Goal: Use online tool/utility: Utilize a website feature to perform a specific function

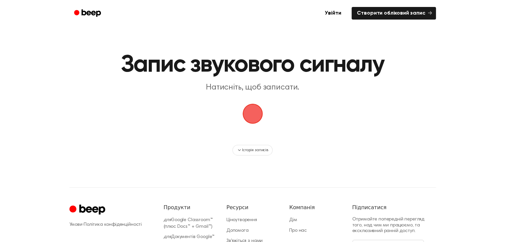
click at [256, 108] on span "button" at bounding box center [252, 113] width 19 height 19
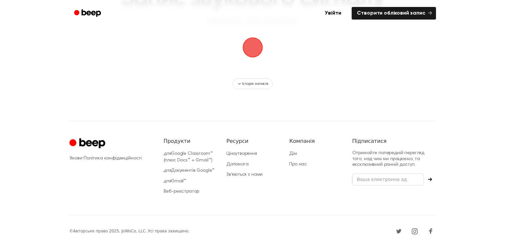
scroll to position [69, 0]
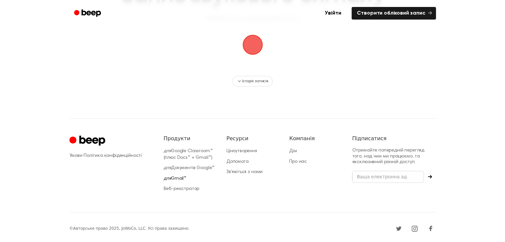
click at [178, 176] on font "Gmail™" at bounding box center [178, 178] width 15 height 5
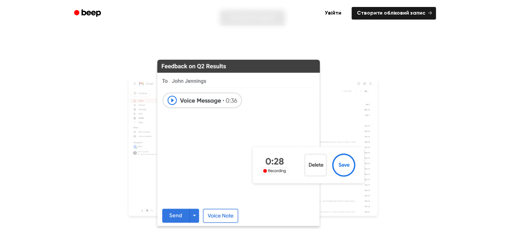
scroll to position [133, 0]
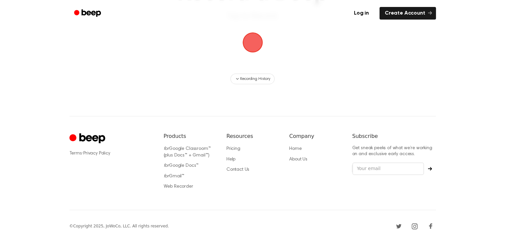
scroll to position [69, 0]
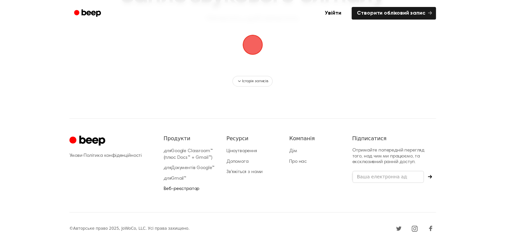
click at [194, 187] on font "Веб-реєстратор" at bounding box center [182, 189] width 36 height 5
click at [191, 187] on font "Веб-реєстратор" at bounding box center [182, 189] width 36 height 5
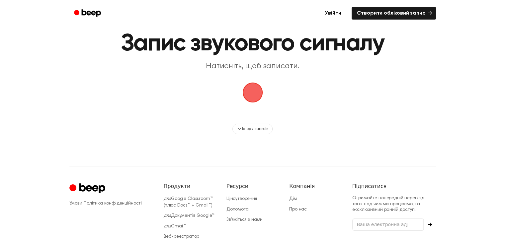
scroll to position [0, 0]
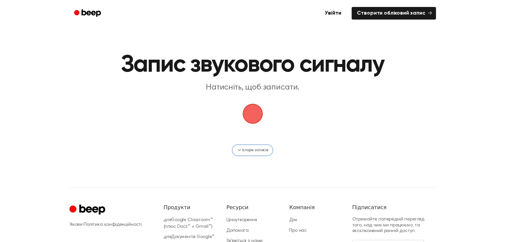
drag, startPoint x: 252, startPoint y: 149, endPoint x: 247, endPoint y: 151, distance: 4.6
click at [251, 150] on font "Історія записів" at bounding box center [255, 150] width 26 height 4
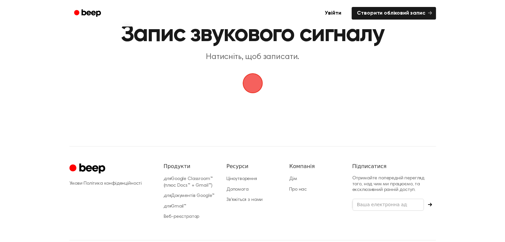
scroll to position [33, 0]
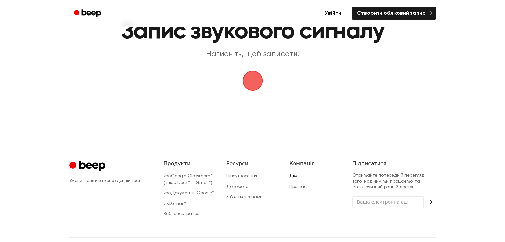
click at [294, 177] on font "Дім" at bounding box center [293, 176] width 8 height 5
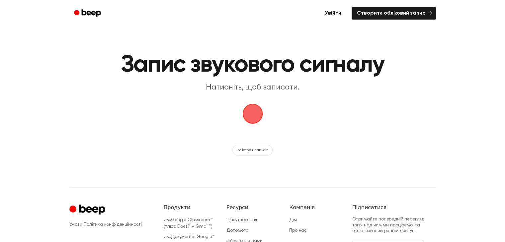
click at [251, 120] on span "button" at bounding box center [252, 114] width 22 height 22
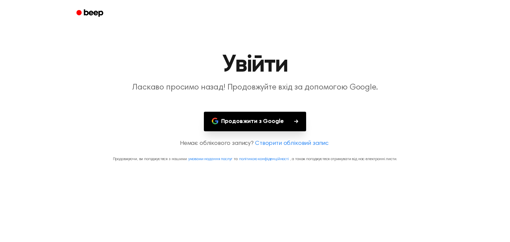
click at [251, 120] on font "Продовжити з Google" at bounding box center [252, 121] width 63 height 6
click at [281, 143] on font "Створити обліковий запис" at bounding box center [292, 144] width 74 height 6
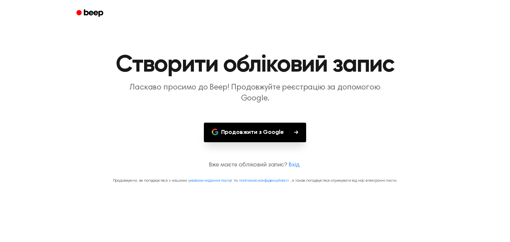
click at [274, 129] on font "Продовжити з Google" at bounding box center [252, 132] width 63 height 6
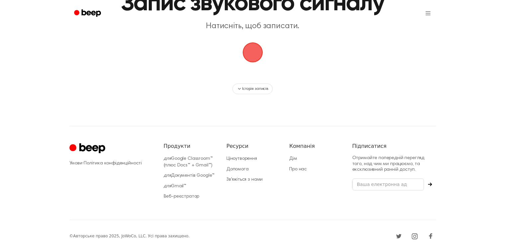
scroll to position [69, 0]
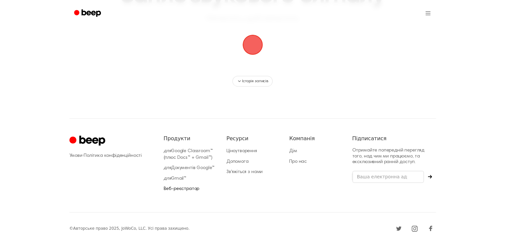
click at [187, 187] on font "Веб-реєстратор" at bounding box center [182, 189] width 36 height 5
click at [179, 176] on font "Gmail™" at bounding box center [178, 178] width 15 height 5
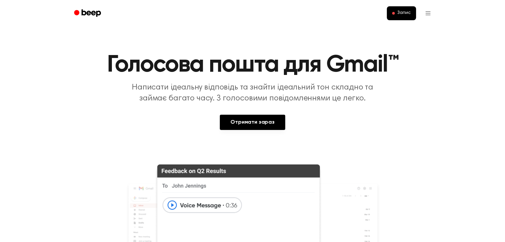
scroll to position [69, 0]
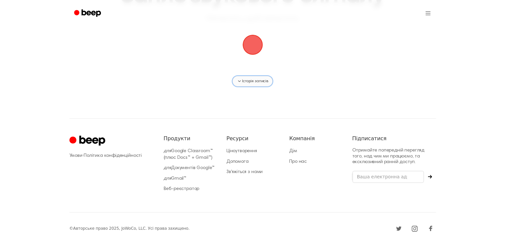
click at [263, 83] on font "Історія записів" at bounding box center [255, 81] width 26 height 4
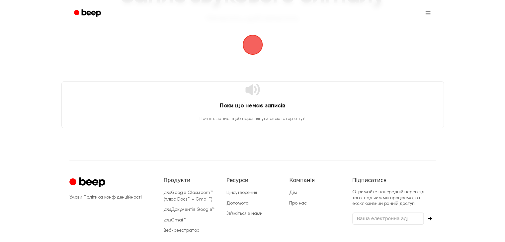
click at [167, 178] on font "Продукти" at bounding box center [177, 180] width 27 height 6
click at [189, 198] on font "Google Classroom™ (плюс Docs™ + Gmail™)" at bounding box center [188, 196] width 49 height 11
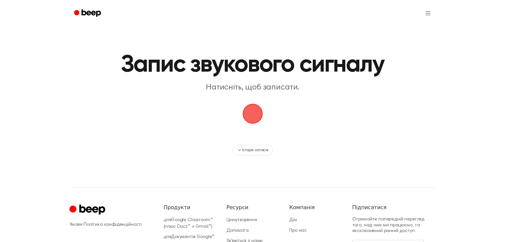
click at [254, 119] on span "button" at bounding box center [252, 113] width 19 height 19
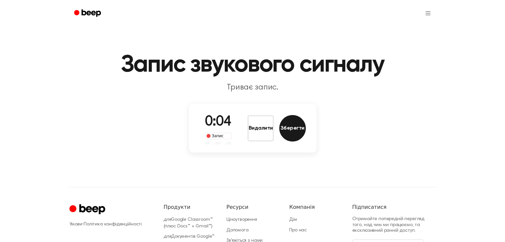
click at [289, 126] on font "Зберегти" at bounding box center [292, 128] width 24 height 5
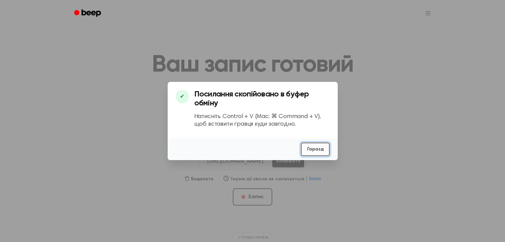
click at [327, 147] on button "Гаразд" at bounding box center [315, 150] width 29 height 14
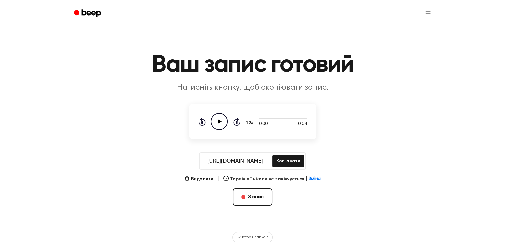
click at [127, 174] on main "Ваш запис готовий Натисніть кнопку, щоб скопіювати запис. 0:00 0:04 1.0x Rewind…" at bounding box center [252, 121] width 505 height 243
click at [220, 122] on icon "Play Audio" at bounding box center [219, 121] width 17 height 17
click at [220, 122] on icon at bounding box center [219, 121] width 3 height 4
click at [203, 179] on font "Видалити" at bounding box center [202, 179] width 23 height 5
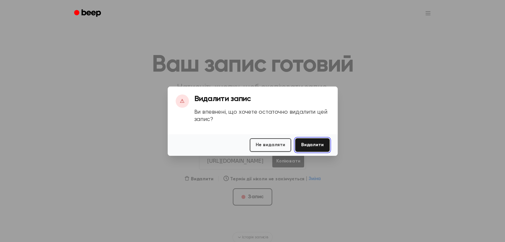
click at [309, 144] on font "Видалити" at bounding box center [312, 145] width 23 height 5
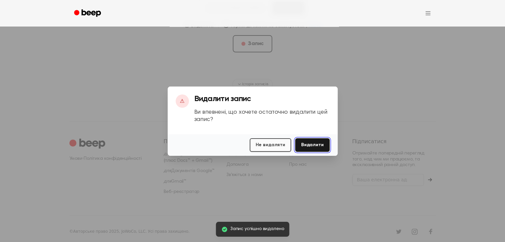
scroll to position [156, 0]
